Goal: Task Accomplishment & Management: Manage account settings

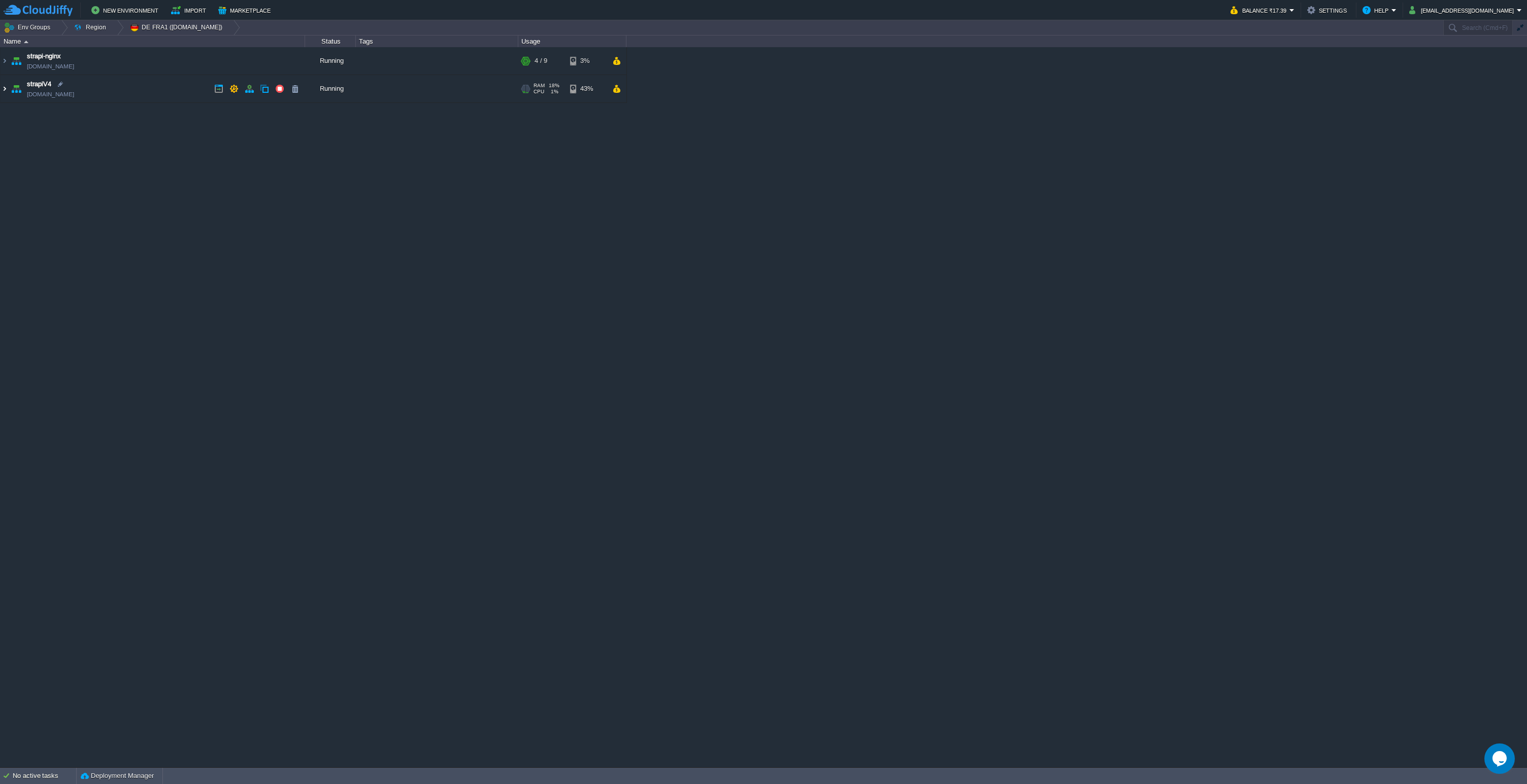
click at [2, 88] on img at bounding box center [5, 89] width 8 height 27
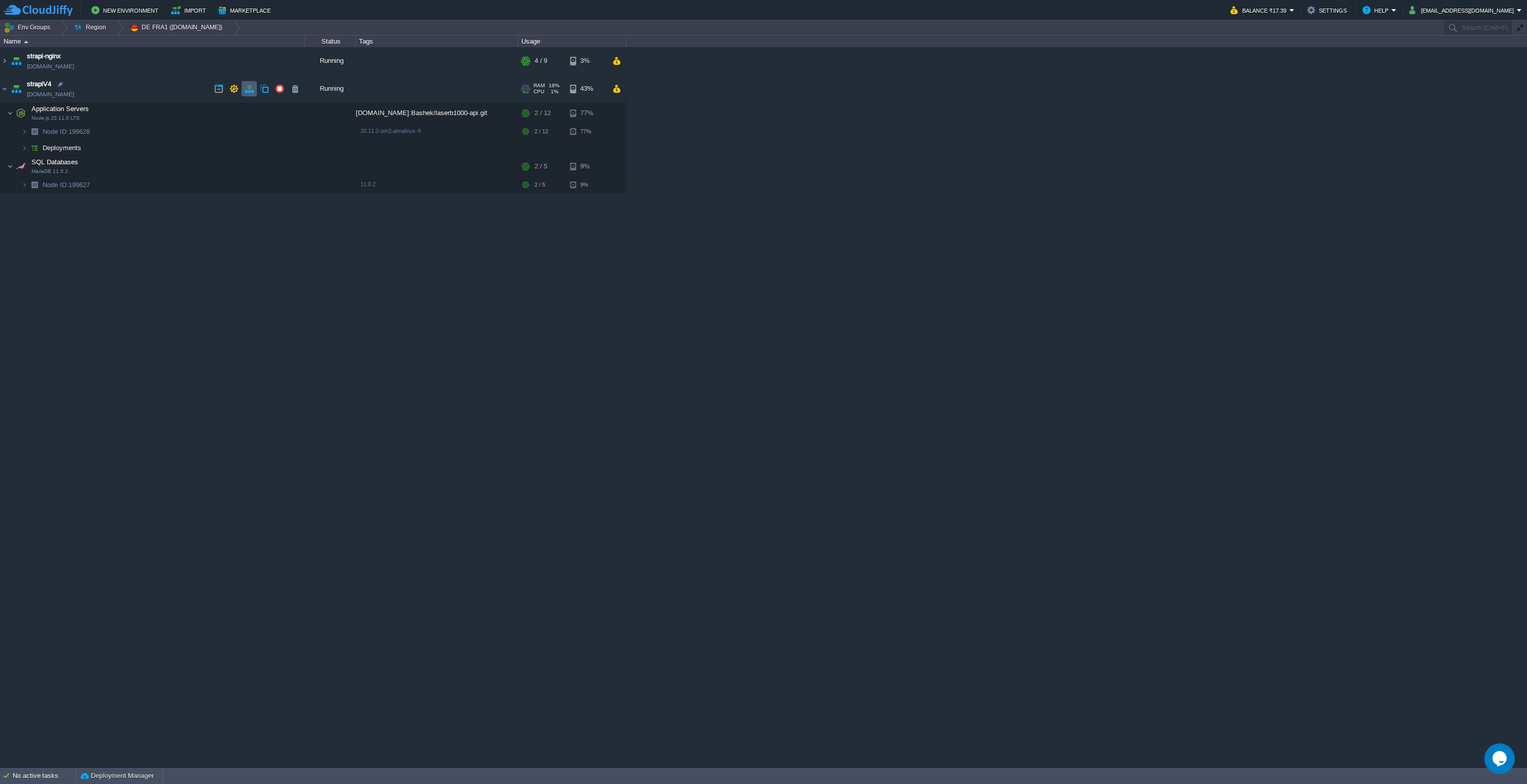
click at [253, 88] on button "button" at bounding box center [249, 89] width 9 height 9
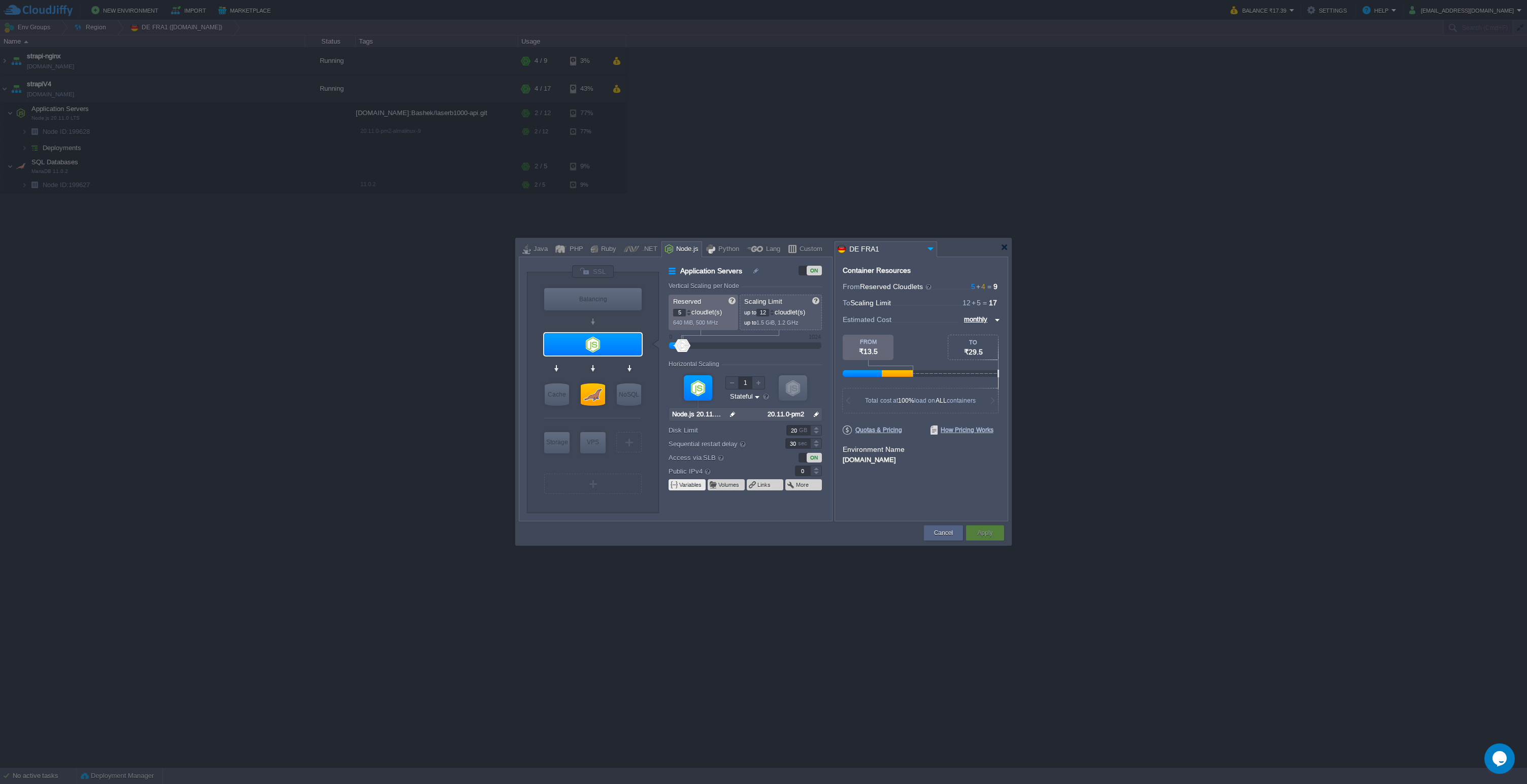
click at [678, 488] on span at bounding box center [675, 485] width 9 height 8
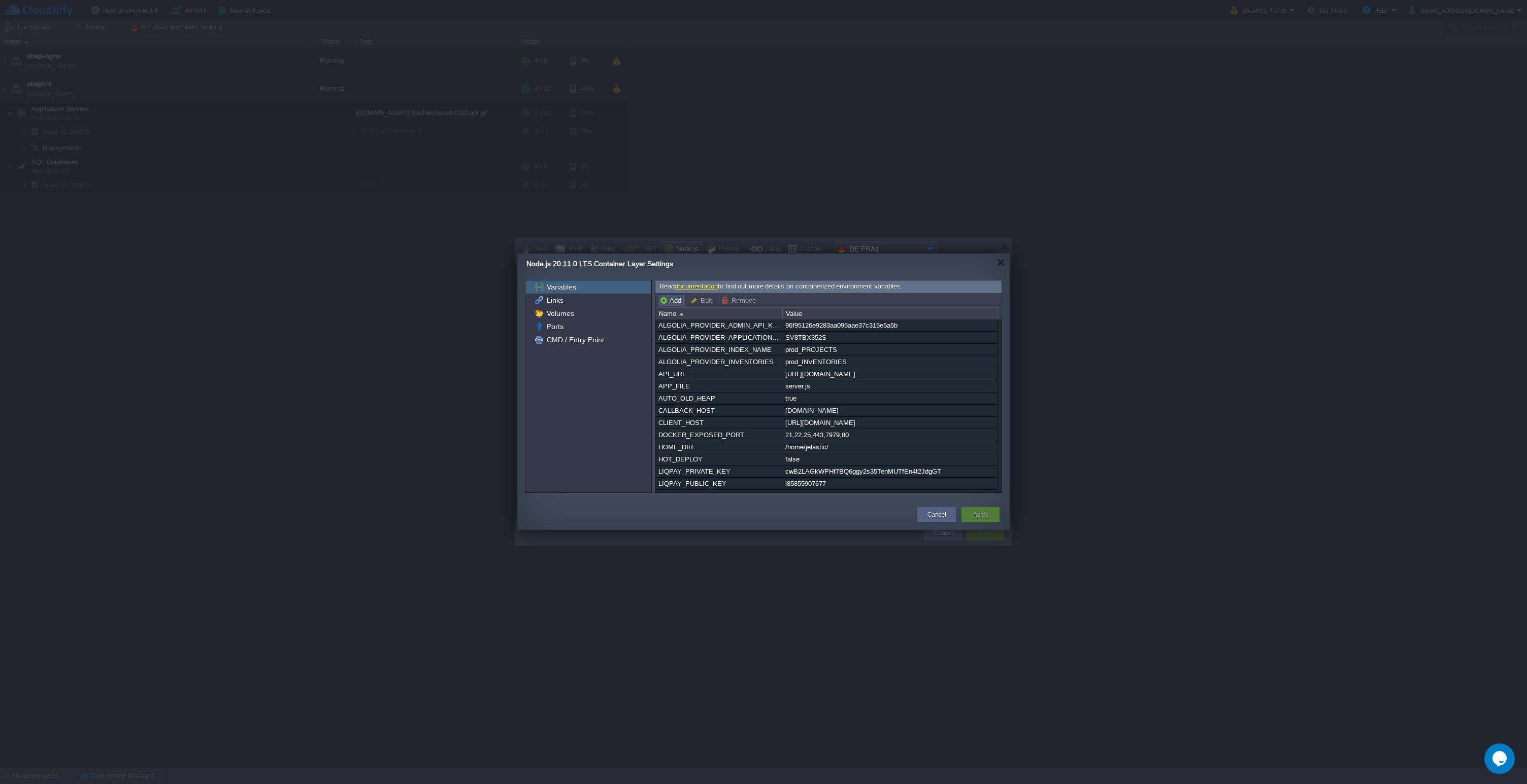
click at [669, 301] on button "Add" at bounding box center [672, 300] width 25 height 9
paste input "MONO_TOKEN"
type input "MONO_TOKEN"
click at [826, 332] on input "text" at bounding box center [888, 328] width 211 height 13
paste input "mOY6pS8xwgl7U68HggYSKjQ"
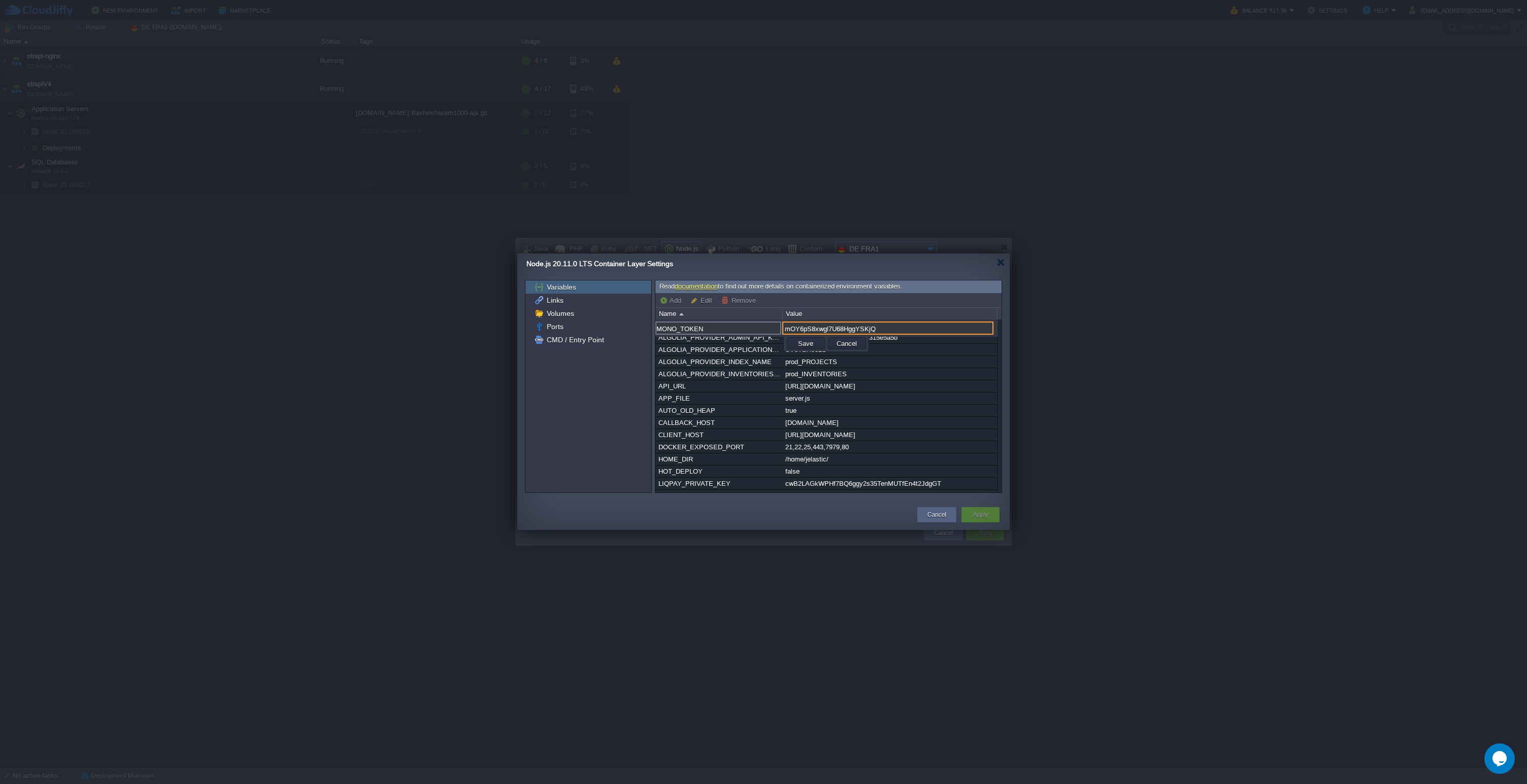
type input "mOY6pS8xwgl7U68HggYSKjQ"
click at [802, 345] on button "Save" at bounding box center [805, 343] width 22 height 9
click at [990, 509] on div "Apply" at bounding box center [980, 515] width 23 height 15
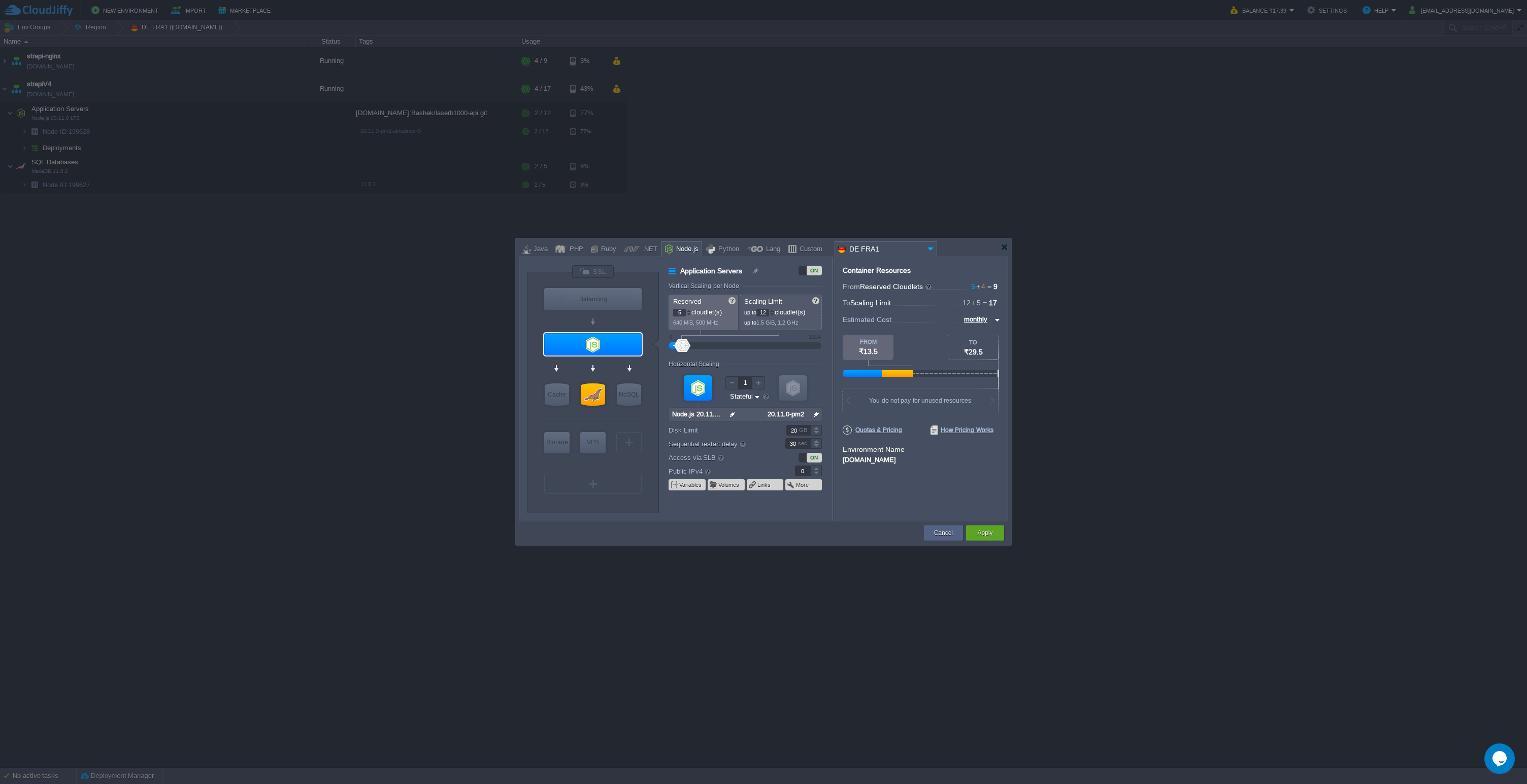
click at [875, 537] on td at bounding box center [720, 533] width 404 height 18
click at [982, 537] on button "Apply" at bounding box center [985, 534] width 15 height 10
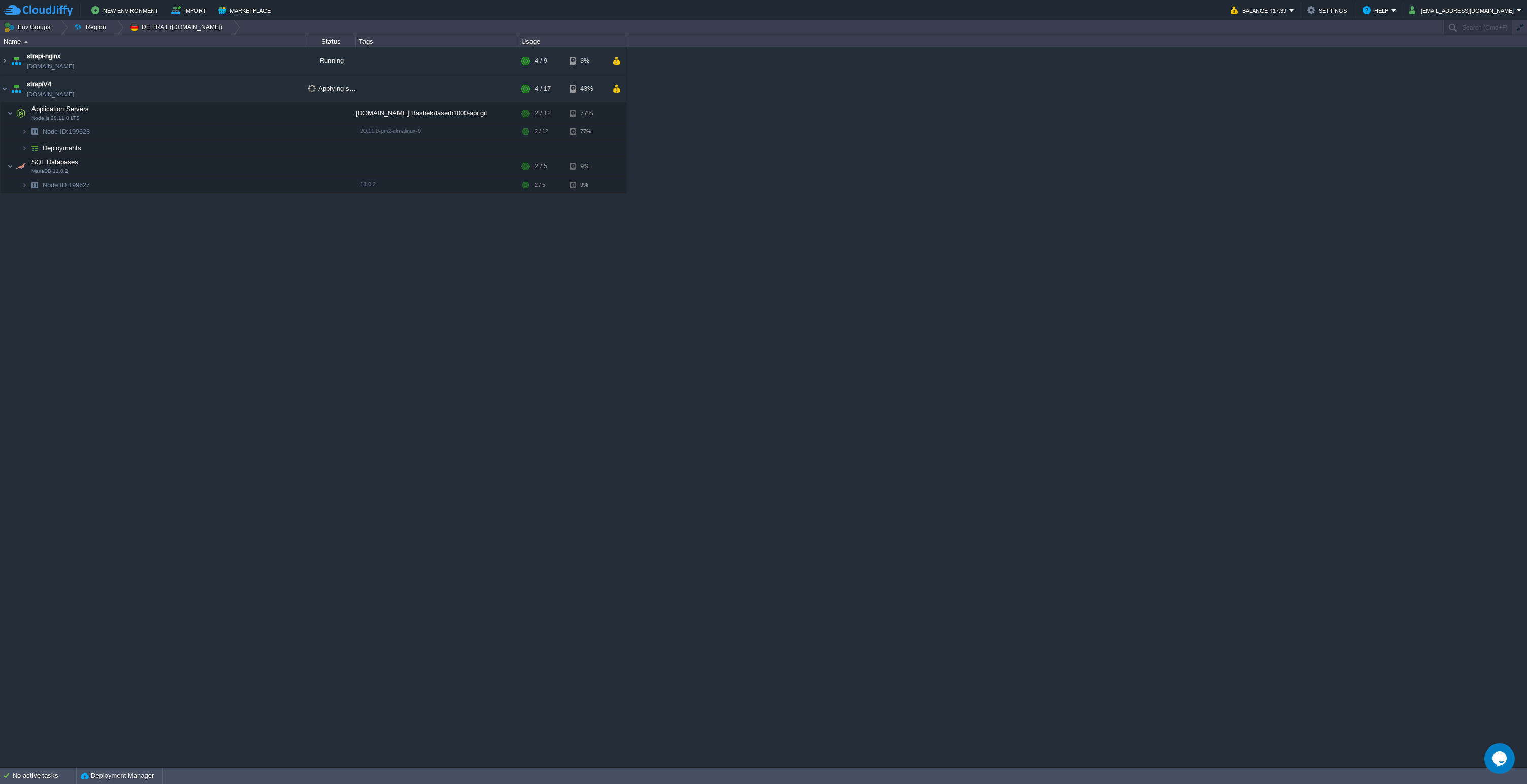
click at [771, 554] on div "strapi-nginx [DOMAIN_NAME] Running + Add to Env Group RAM 26% CPU 1% 4 / 9 3% s…" at bounding box center [764, 407] width 1527 height 720
